Goal: Task Accomplishment & Management: Manage account settings

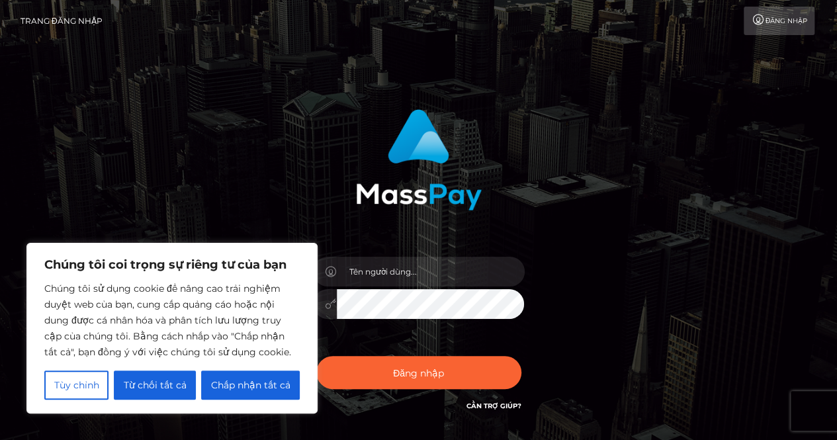
click at [485, 173] on div at bounding box center [418, 154] width 347 height 111
click at [221, 384] on font "Chấp nhận tất cả" at bounding box center [250, 385] width 79 height 12
checkbox input "true"
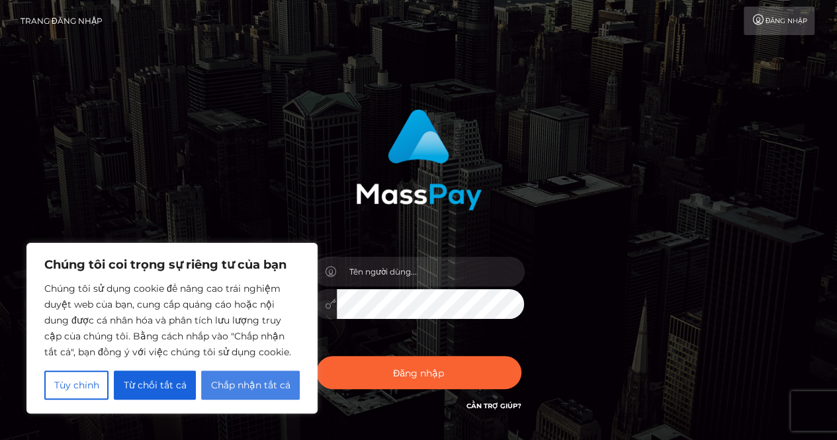
checkbox input "true"
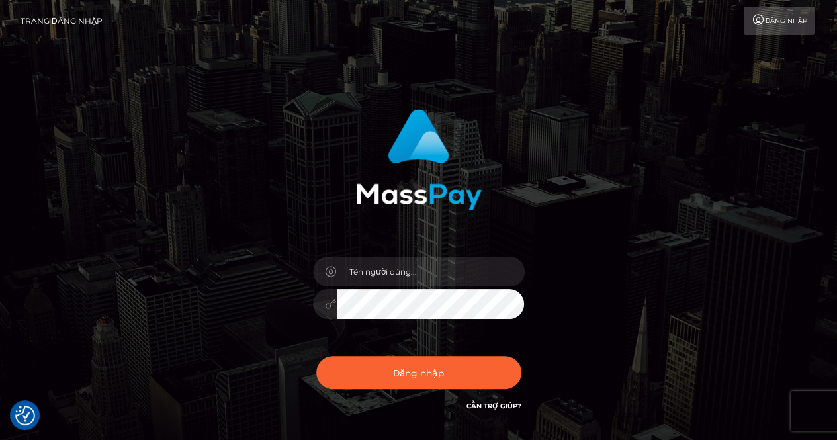
click at [754, 18] on icon at bounding box center [759, 20] width 14 height 11
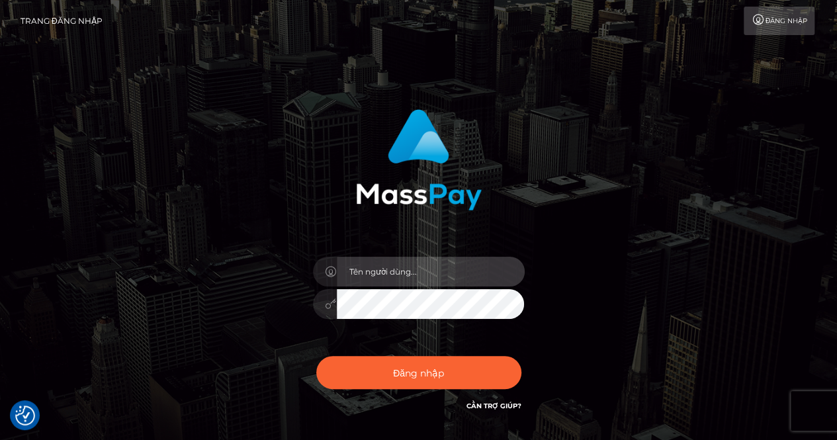
click at [396, 265] on input "text" at bounding box center [431, 272] width 188 height 30
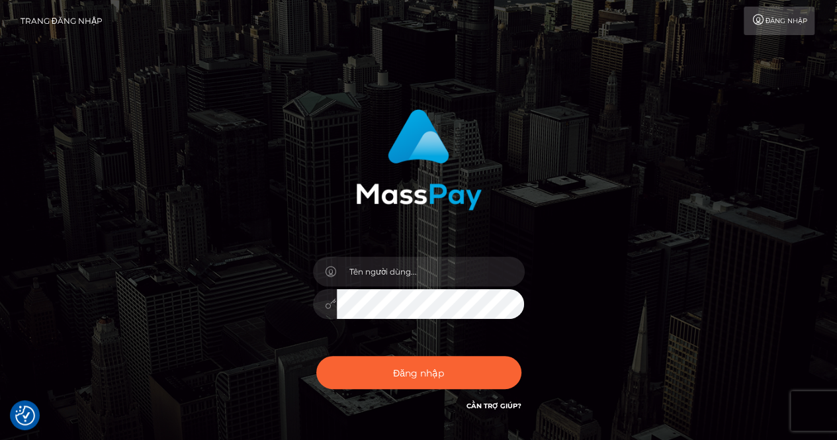
click at [78, 17] on font "Trang đăng nhập" at bounding box center [62, 21] width 82 height 10
